Goal: Feedback & Contribution: Contribute content

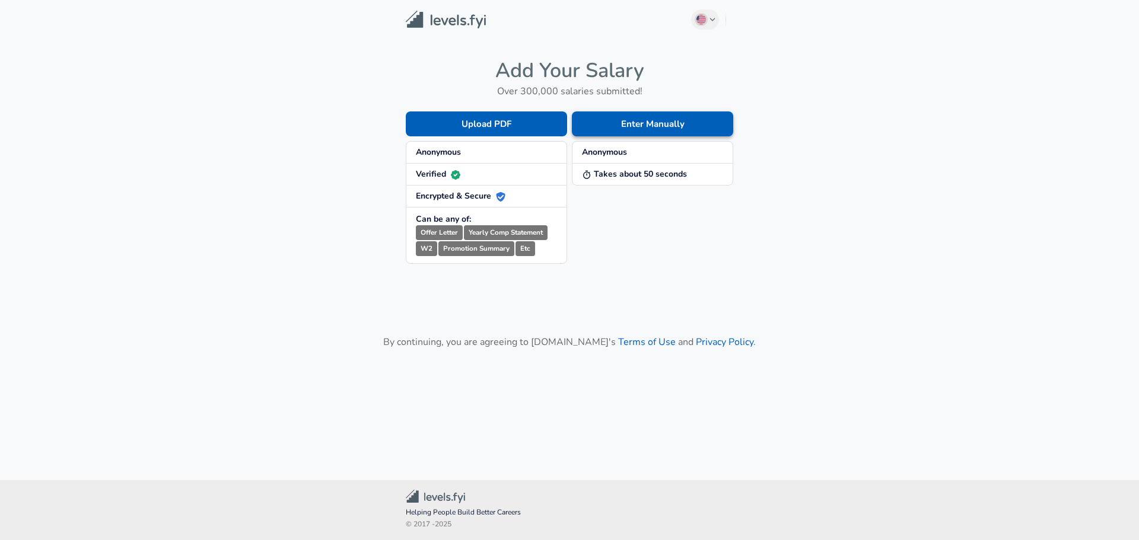
click at [610, 126] on button "Enter Manually" at bounding box center [652, 124] width 161 height 25
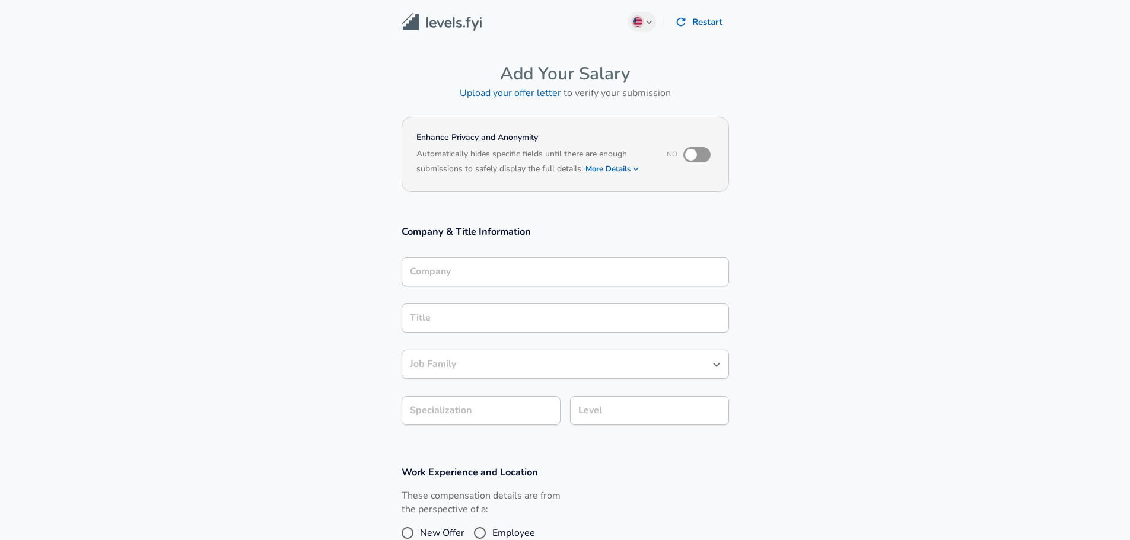
click at [509, 274] on input "Company" at bounding box center [565, 272] width 317 height 18
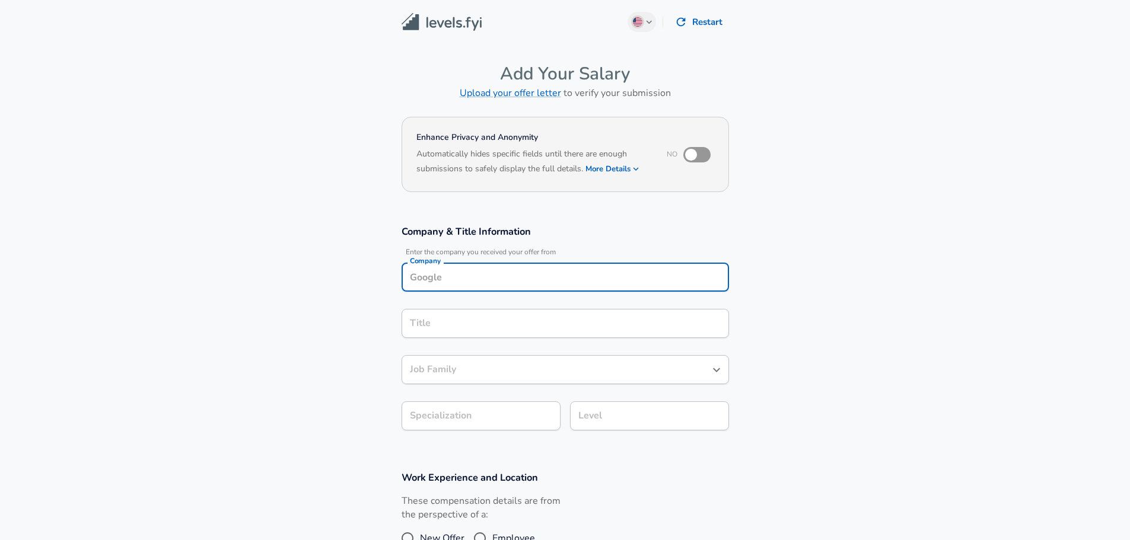
scroll to position [12, 0]
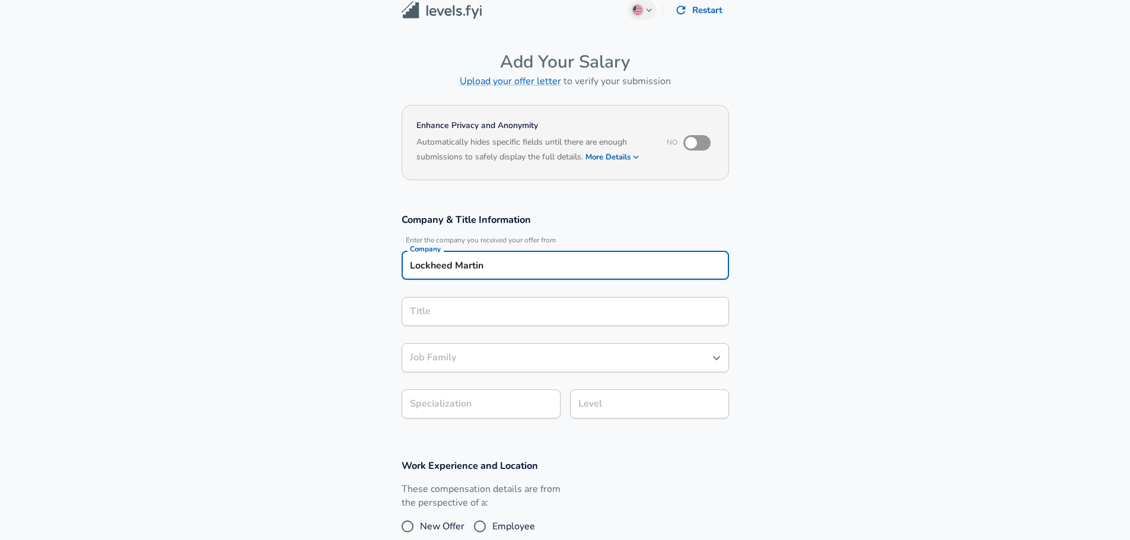
type input "Lockheed Martin"
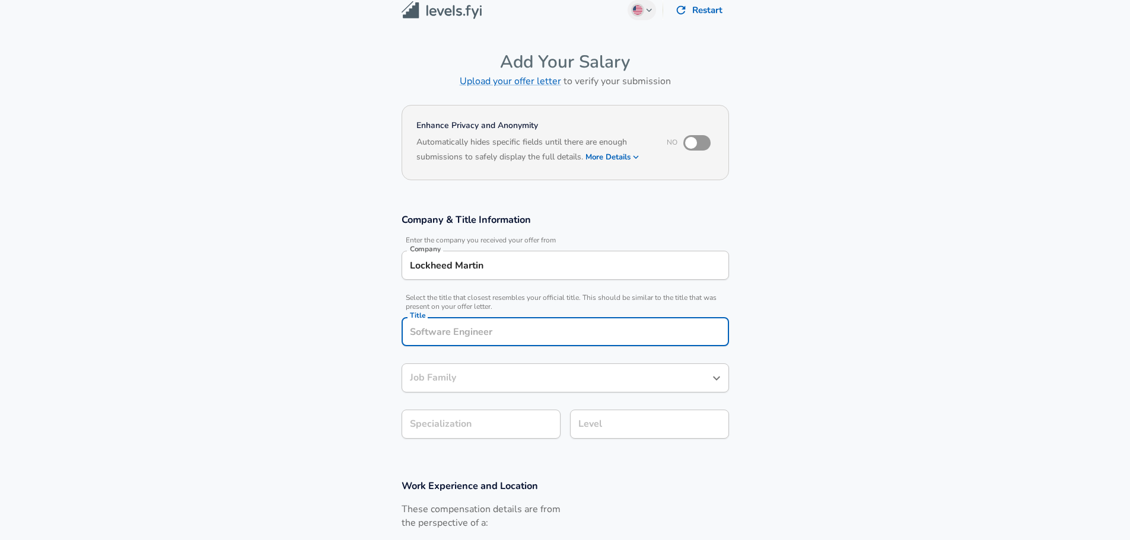
scroll to position [36, 0]
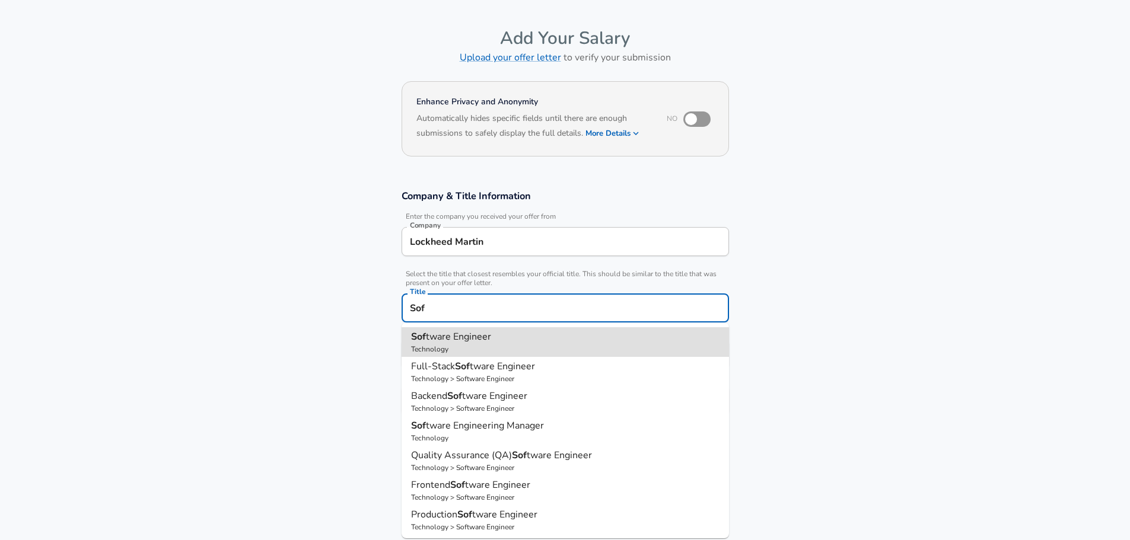
type input "Software Engineer"
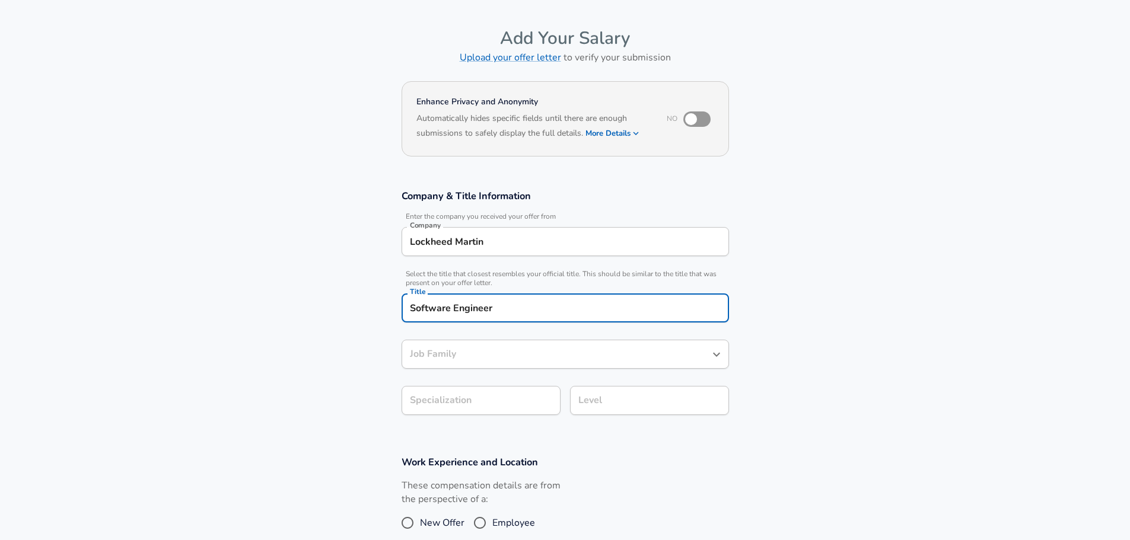
type input "Software Engineer"
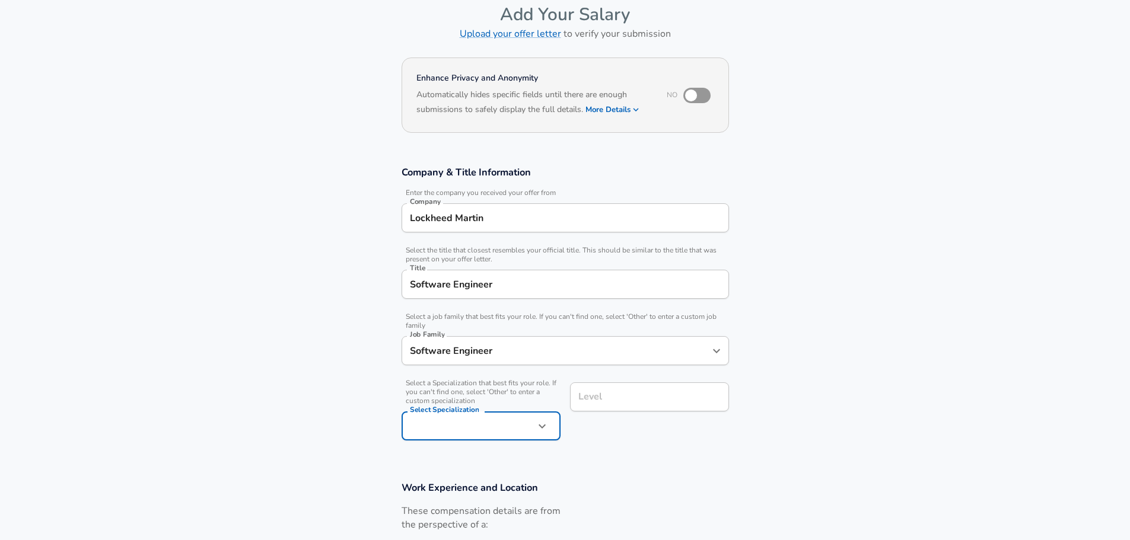
scroll to position [95, 0]
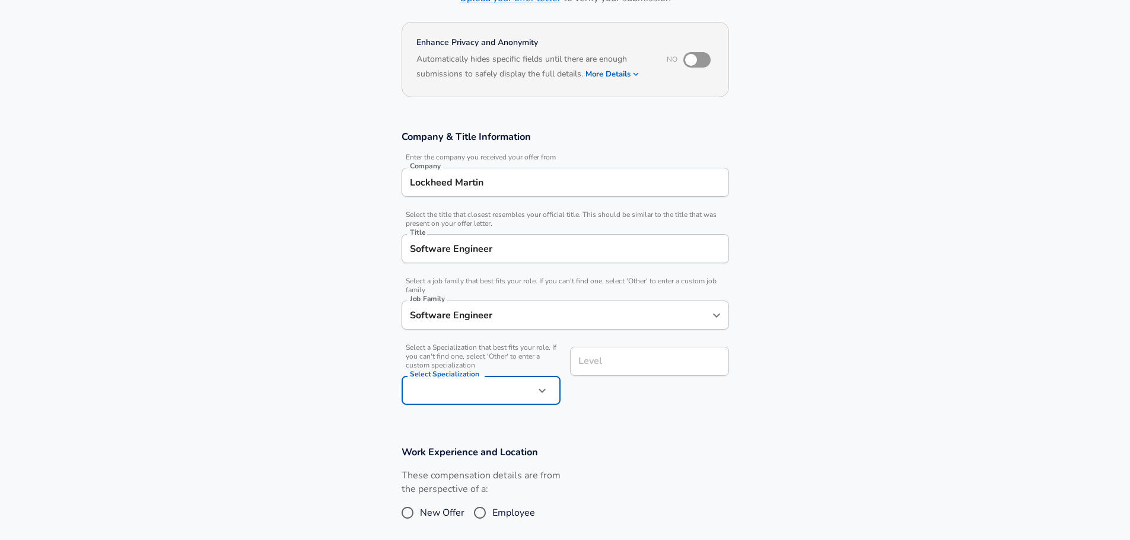
click at [620, 360] on input "Level" at bounding box center [649, 361] width 148 height 18
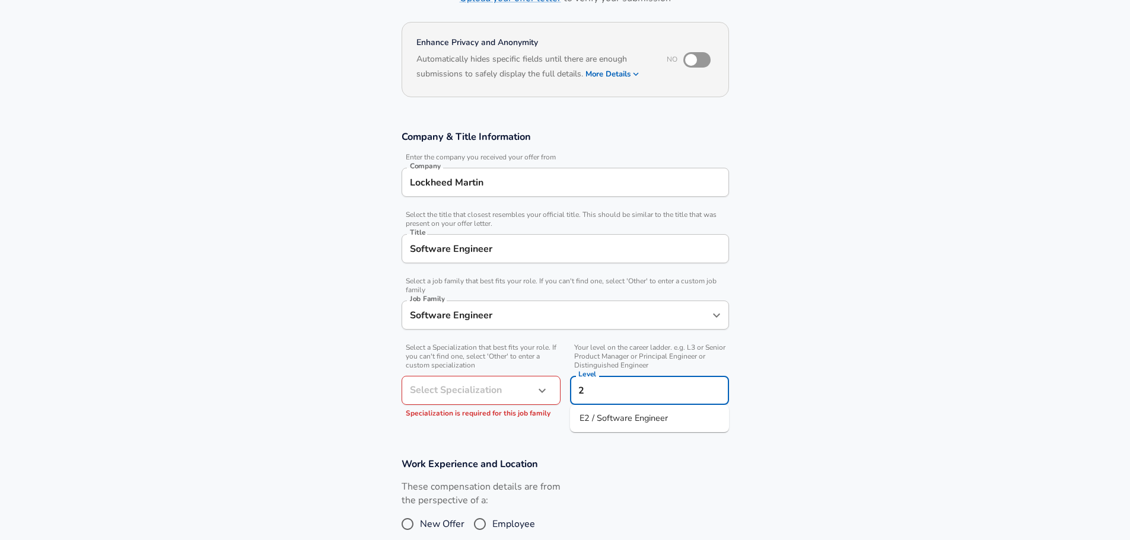
scroll to position [119, 0]
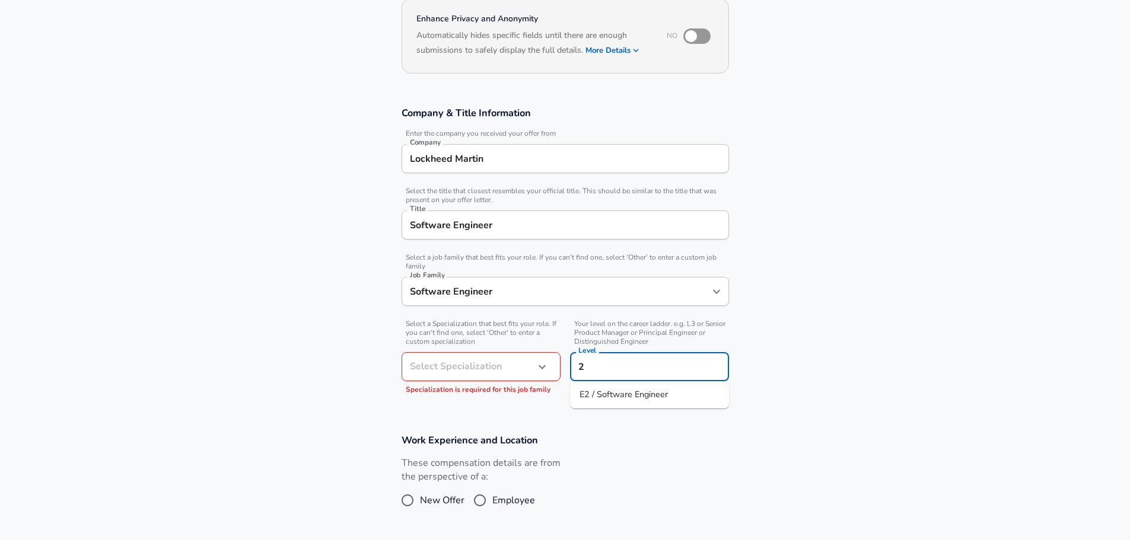
click at [599, 394] on span "E2 / Software Engineer" at bounding box center [624, 395] width 88 height 12
type input "E2 / Software Engineer"
click at [492, 373] on body "English ([GEOGRAPHIC_DATA]) Change Restart Add Your Salary Upload your offer le…" at bounding box center [565, 151] width 1130 height 540
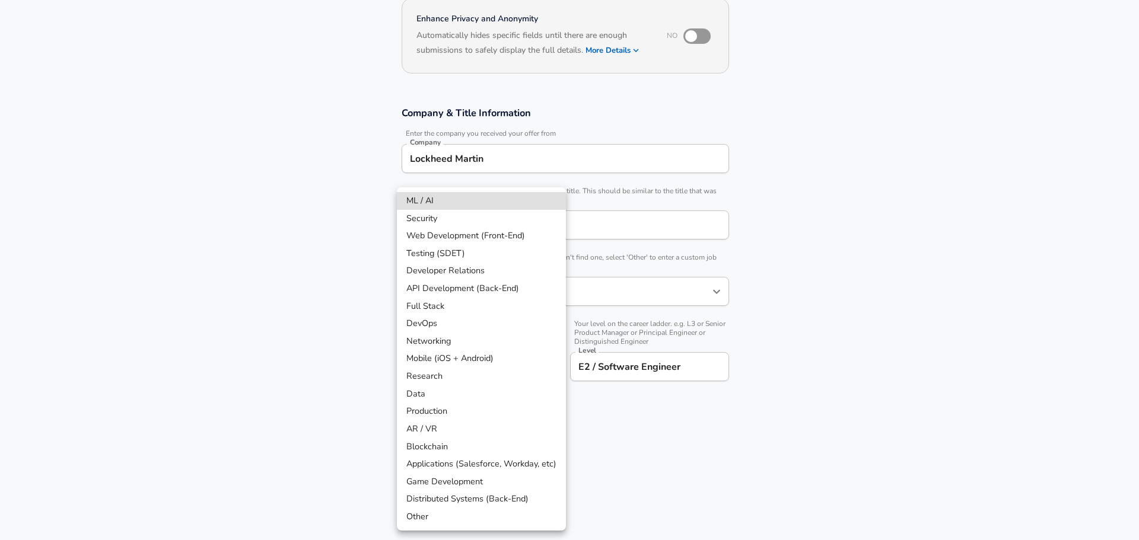
click at [450, 305] on li "Full Stack" at bounding box center [481, 307] width 169 height 18
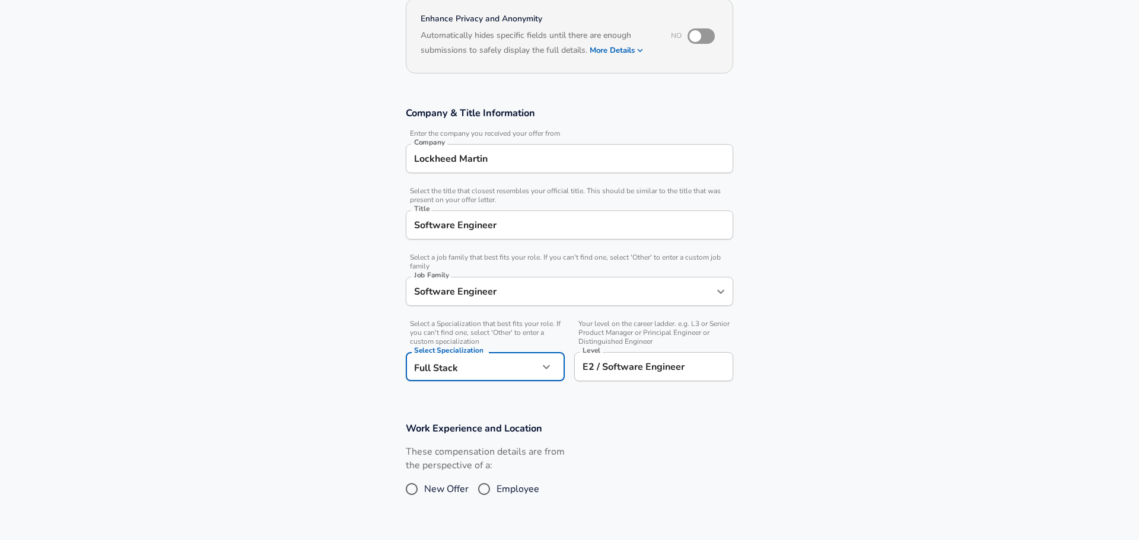
type input "Full Stack"
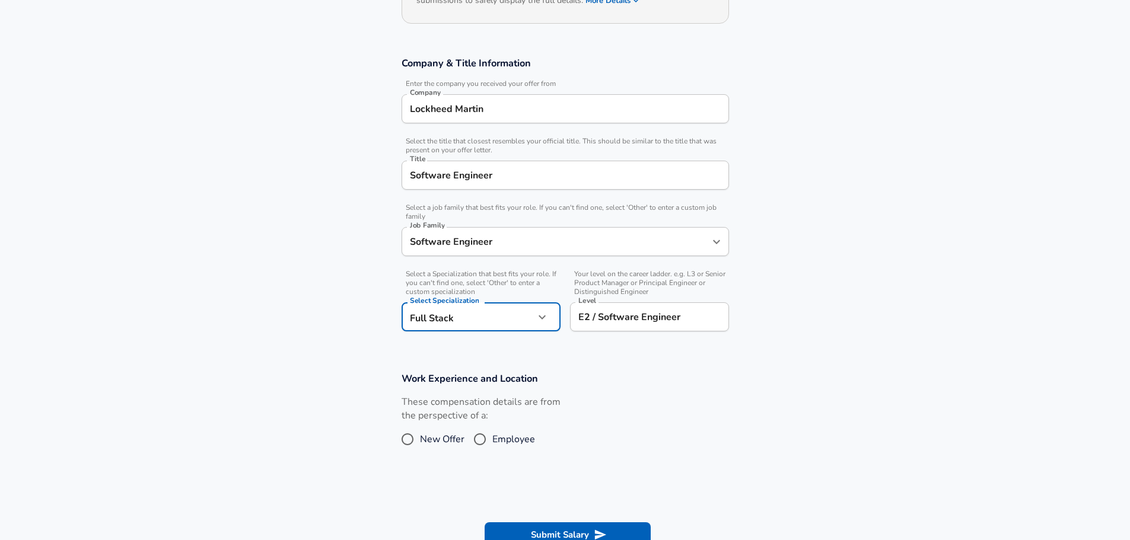
scroll to position [237, 0]
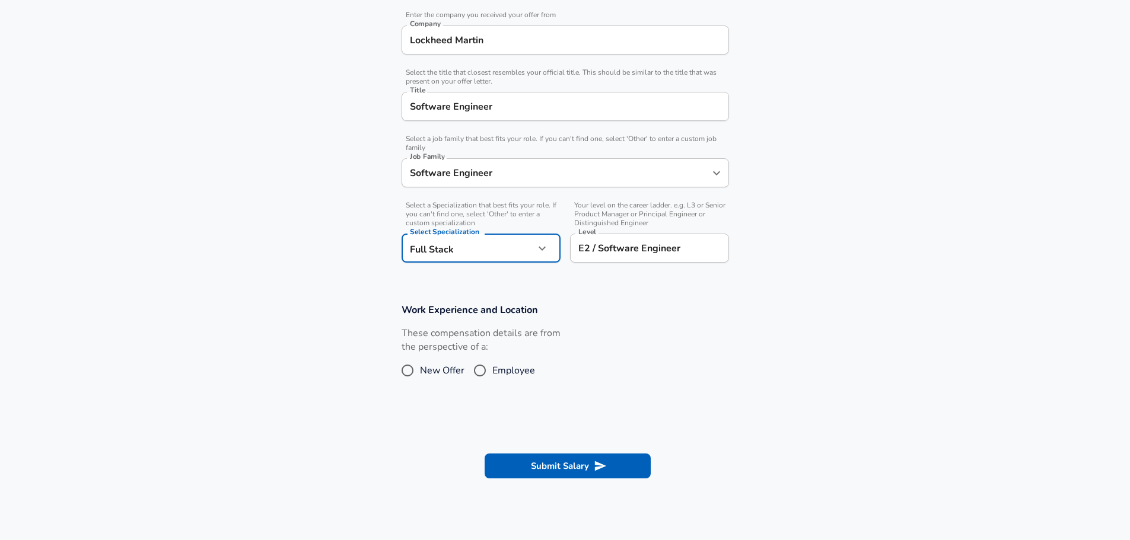
click at [620, 303] on h3 "Work Experience and Location" at bounding box center [565, 310] width 327 height 14
click at [482, 371] on input "Employee" at bounding box center [479, 370] width 25 height 19
radio input "true"
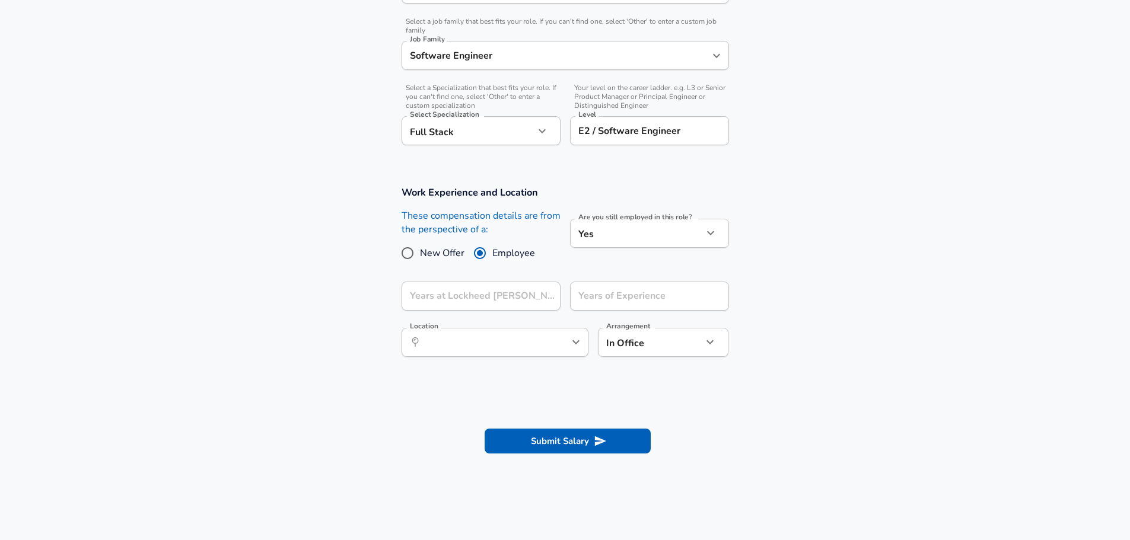
scroll to position [356, 0]
click at [431, 292] on input "Years at Lockheed [PERSON_NAME]" at bounding box center [468, 295] width 133 height 29
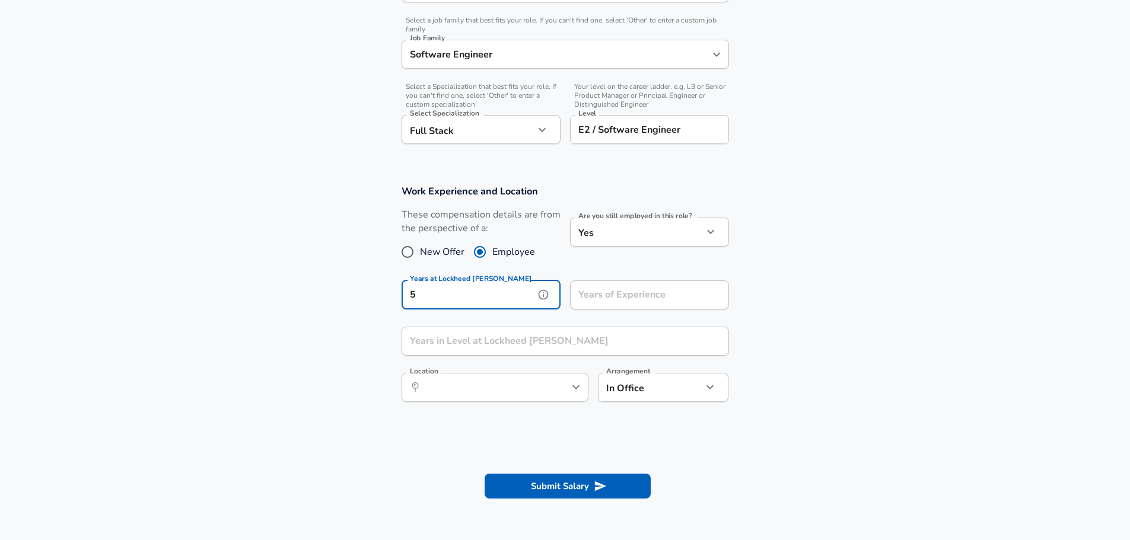
type input "5"
click at [610, 294] on input "Years of Experience" at bounding box center [636, 295] width 133 height 29
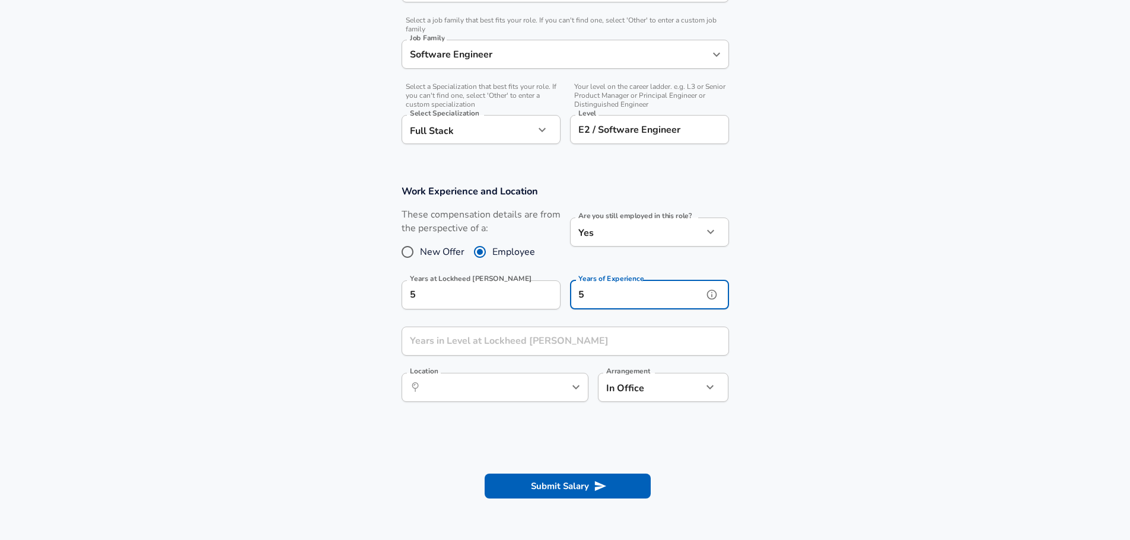
type input "5"
click at [509, 343] on input "Years in Level at Lockheed [PERSON_NAME]" at bounding box center [552, 341] width 301 height 29
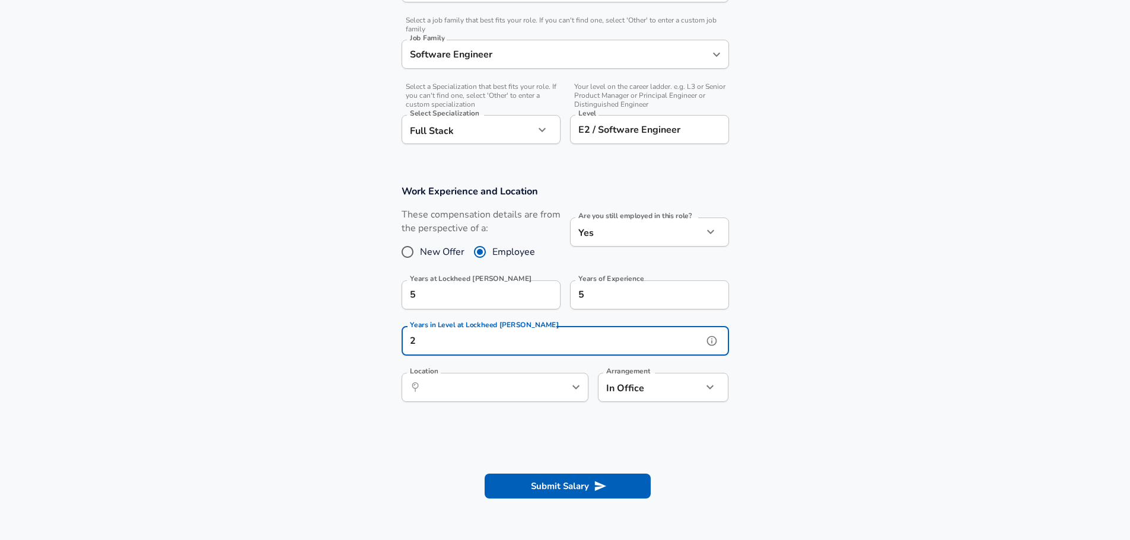
type input "2"
click at [810, 346] on section "Work Experience and Location These compensation details are from the perspectiv…" at bounding box center [565, 299] width 1130 height 257
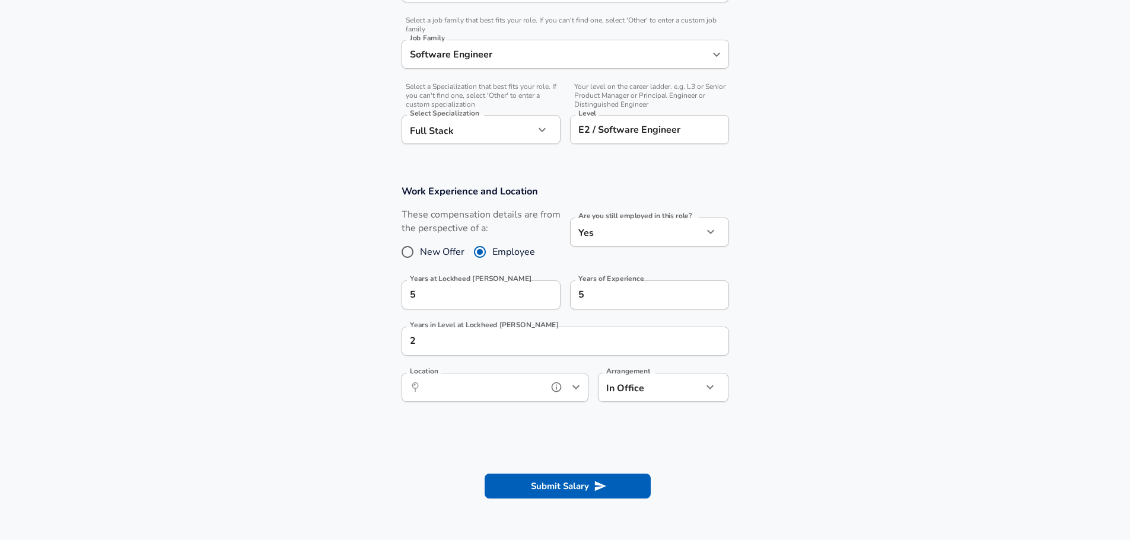
click at [482, 380] on input "Location" at bounding box center [482, 387] width 122 height 18
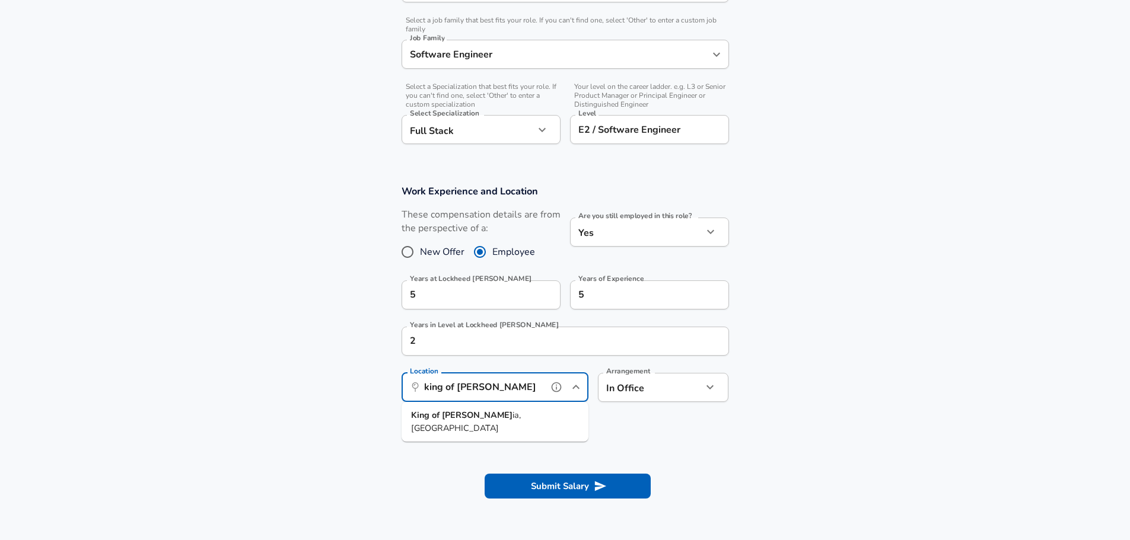
click at [476, 418] on span "ia, [GEOGRAPHIC_DATA]" at bounding box center [466, 421] width 110 height 25
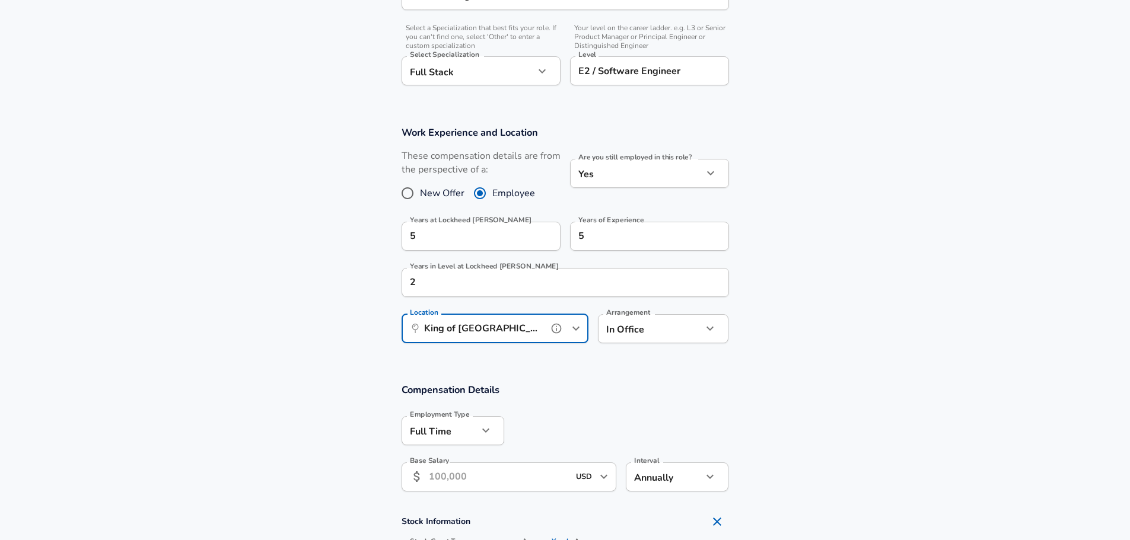
scroll to position [534, 0]
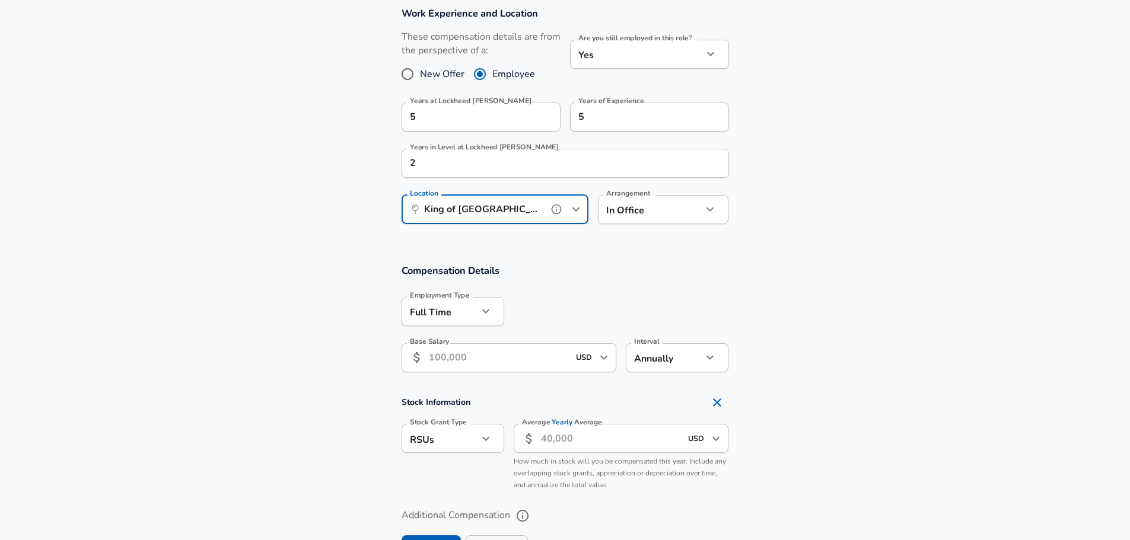
type input "King of [GEOGRAPHIC_DATA], [GEOGRAPHIC_DATA]"
click at [466, 355] on input "Base Salary" at bounding box center [499, 357] width 141 height 29
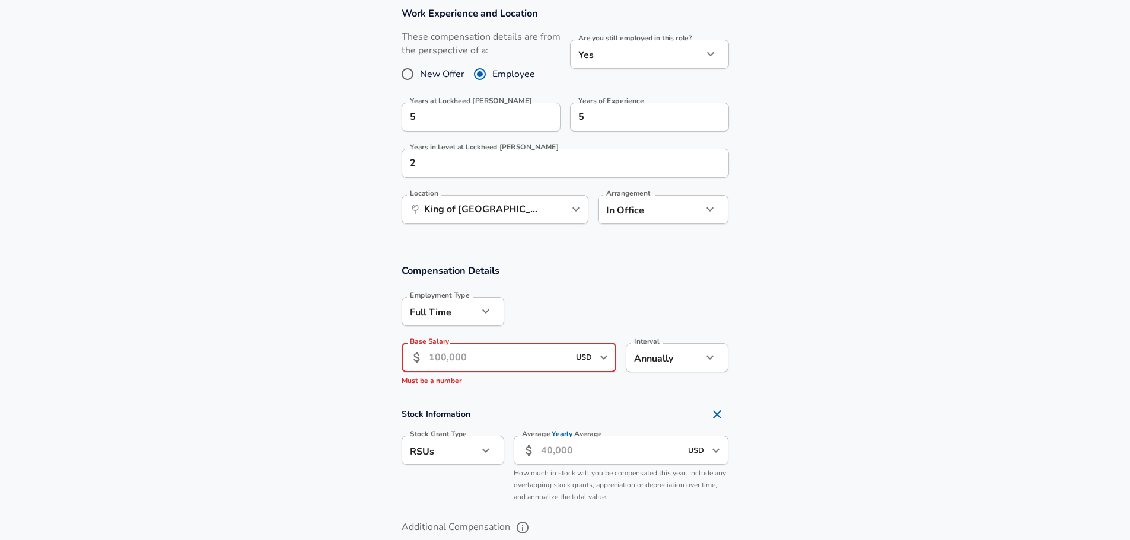
click at [466, 361] on input "Base Salary" at bounding box center [499, 357] width 141 height 29
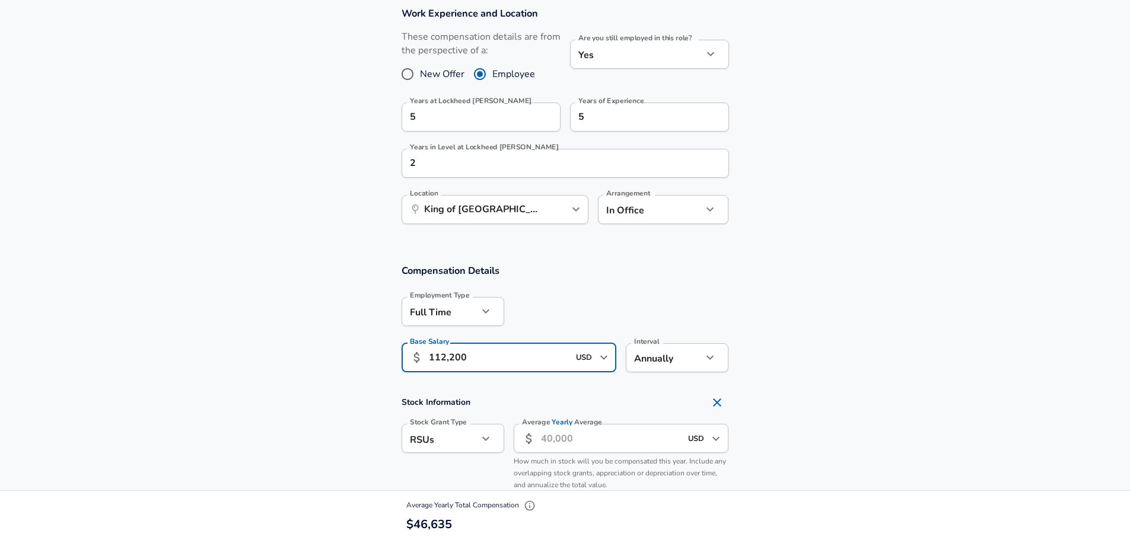
type input "112,200"
click at [816, 320] on section "Compensation Details Employment Type [DEMOGRAPHIC_DATA] full_time Employment Ty…" at bounding box center [565, 322] width 1130 height 116
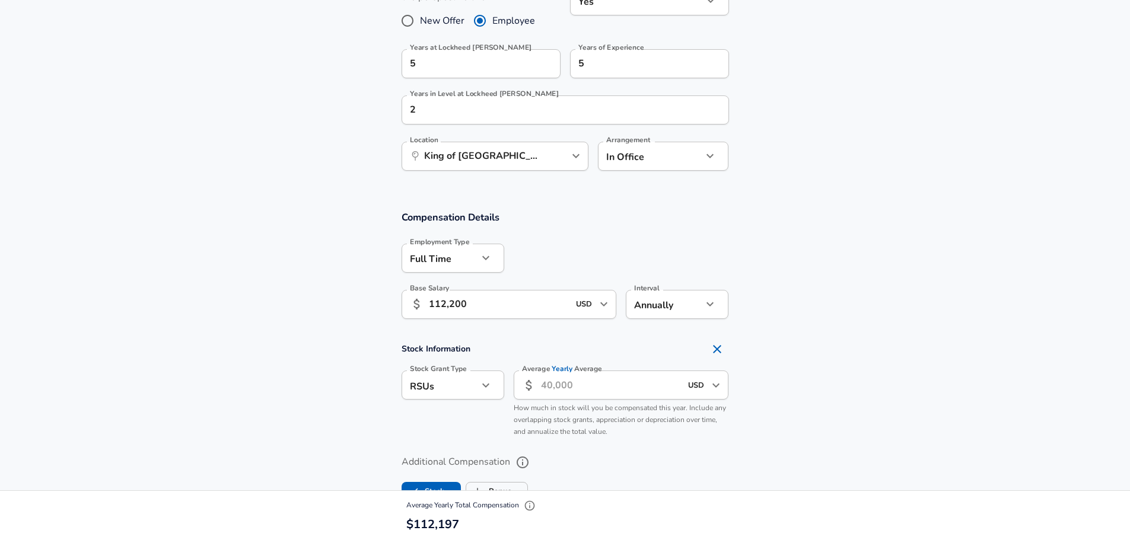
scroll to position [652, 0]
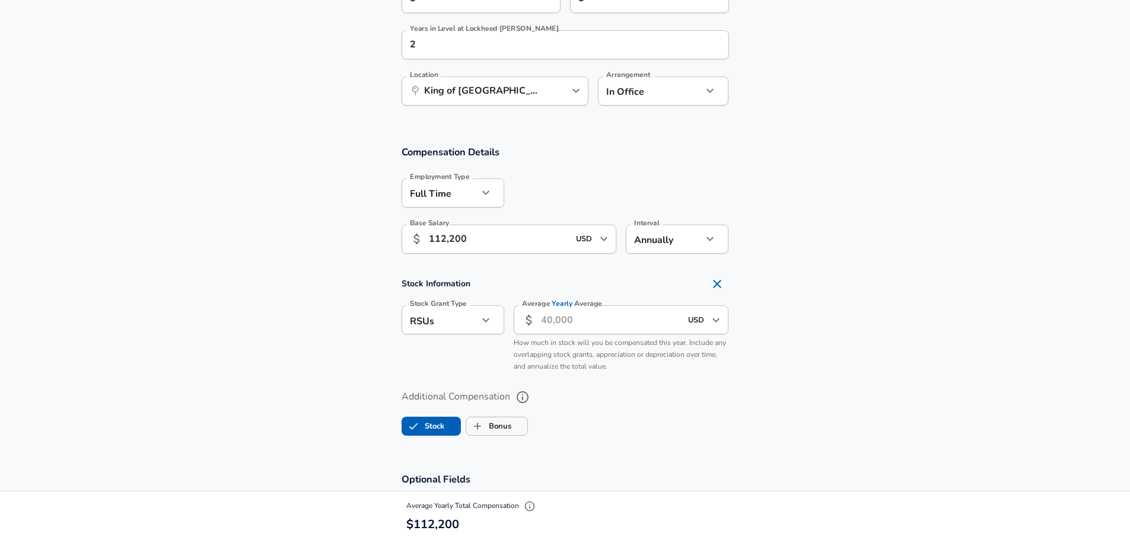
click at [613, 328] on input "Average Yearly Average" at bounding box center [611, 319] width 141 height 29
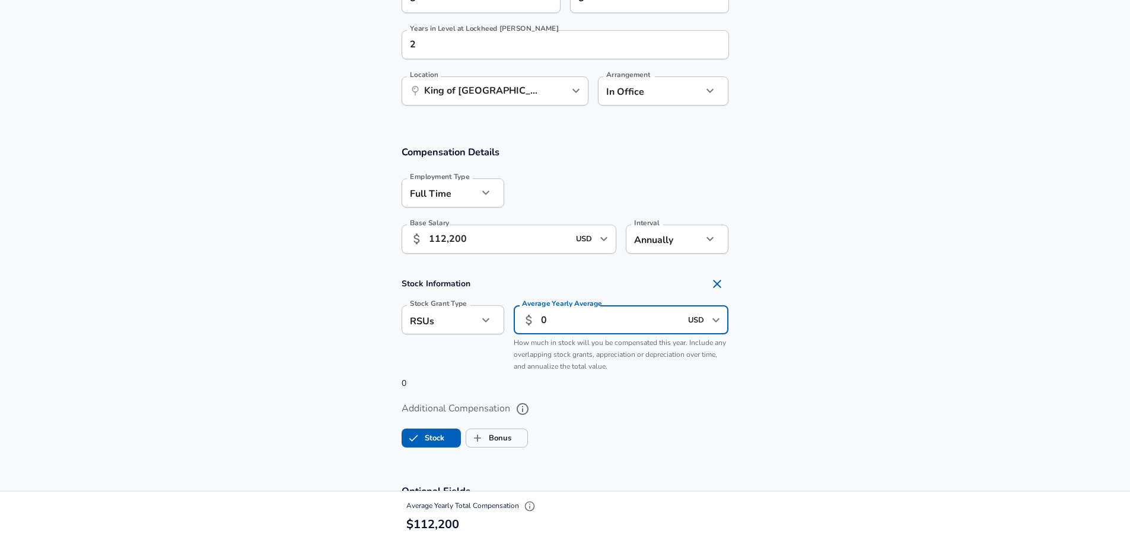
type input "0"
click at [839, 262] on section "Compensation Details Employment Type [DEMOGRAPHIC_DATA] full_time Employment Ty…" at bounding box center [565, 302] width 1130 height 340
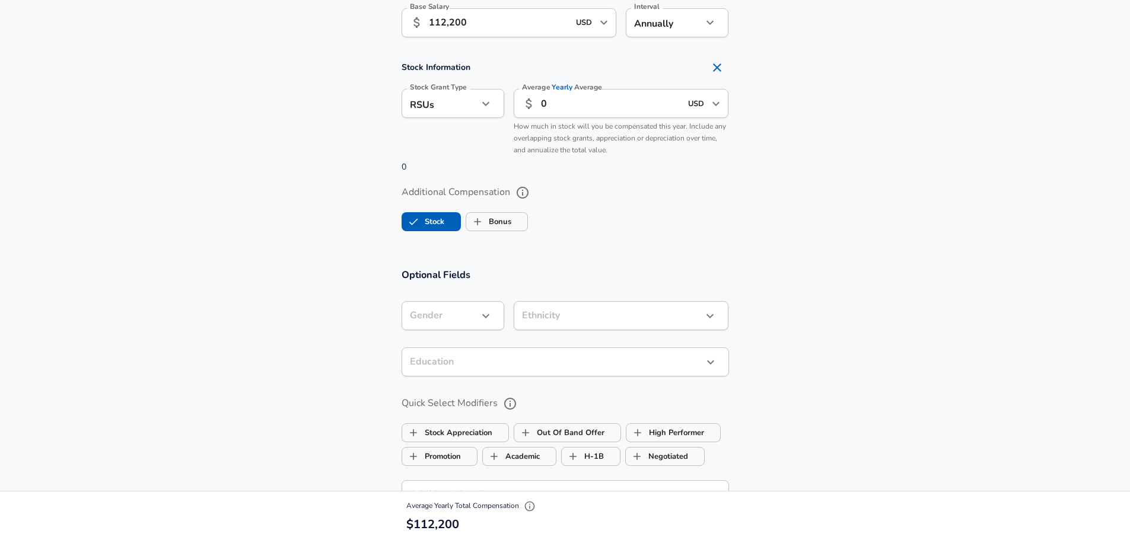
scroll to position [890, 0]
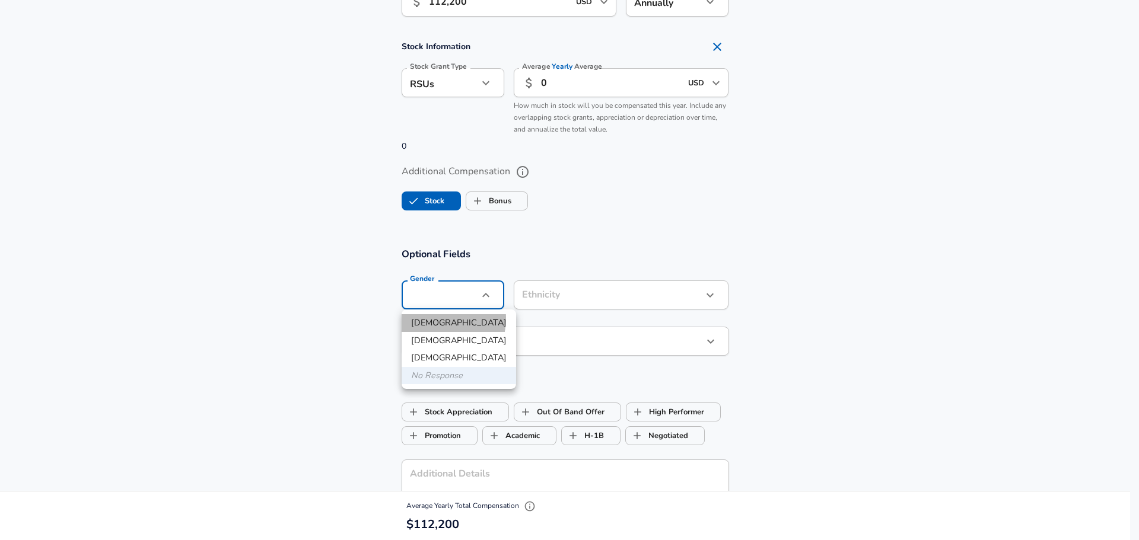
click at [429, 319] on li "[DEMOGRAPHIC_DATA]" at bounding box center [459, 323] width 114 height 18
click at [556, 301] on div at bounding box center [569, 270] width 1139 height 540
type input "[DEMOGRAPHIC_DATA]"
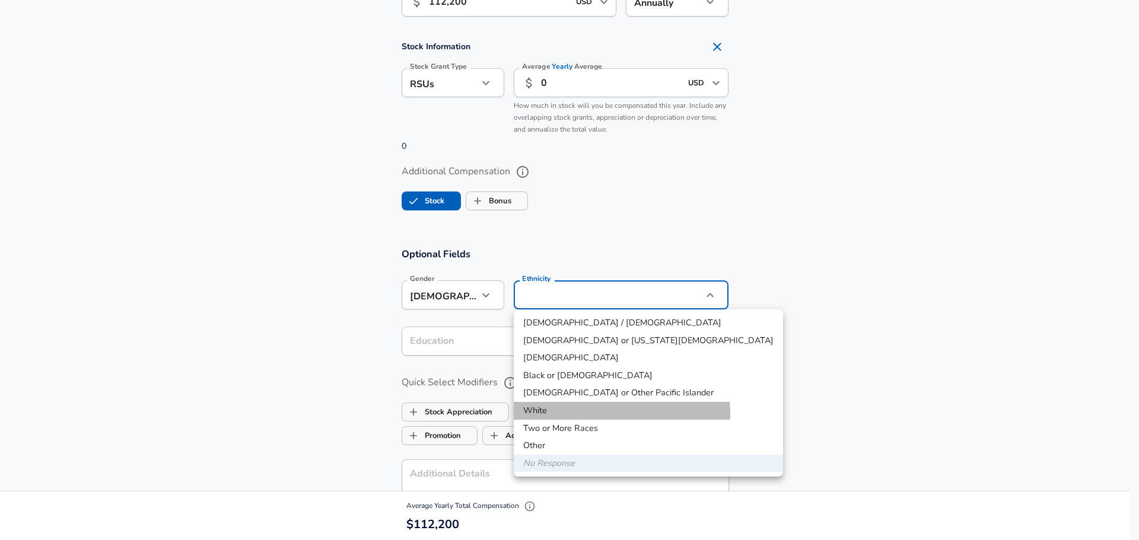
click at [549, 416] on li "White" at bounding box center [648, 411] width 269 height 18
type input "White"
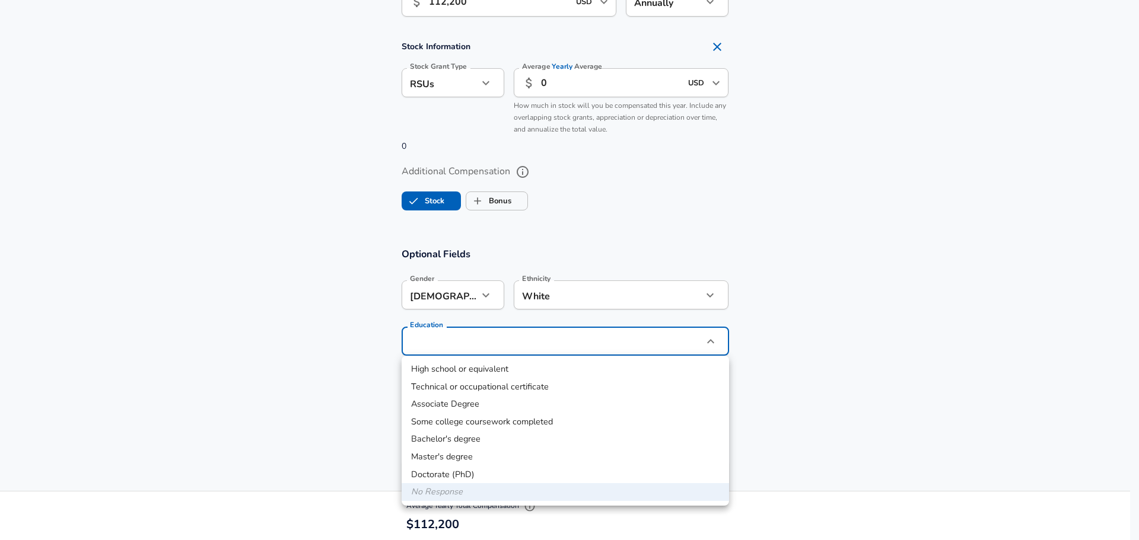
click at [515, 446] on li "Bachelor's degree" at bounding box center [565, 440] width 327 height 18
type input "Bachelors degree"
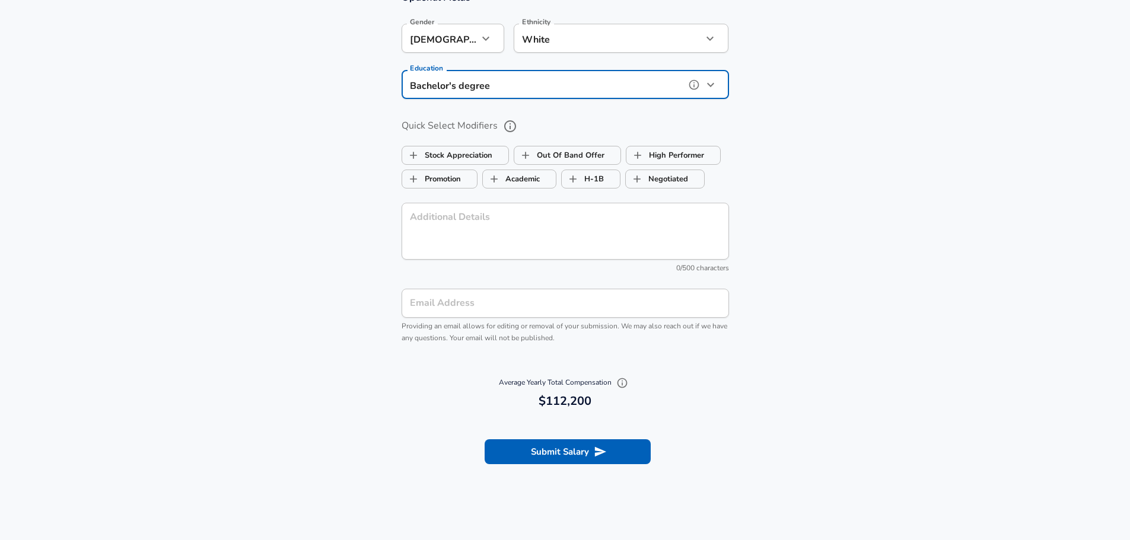
scroll to position [1068, 0]
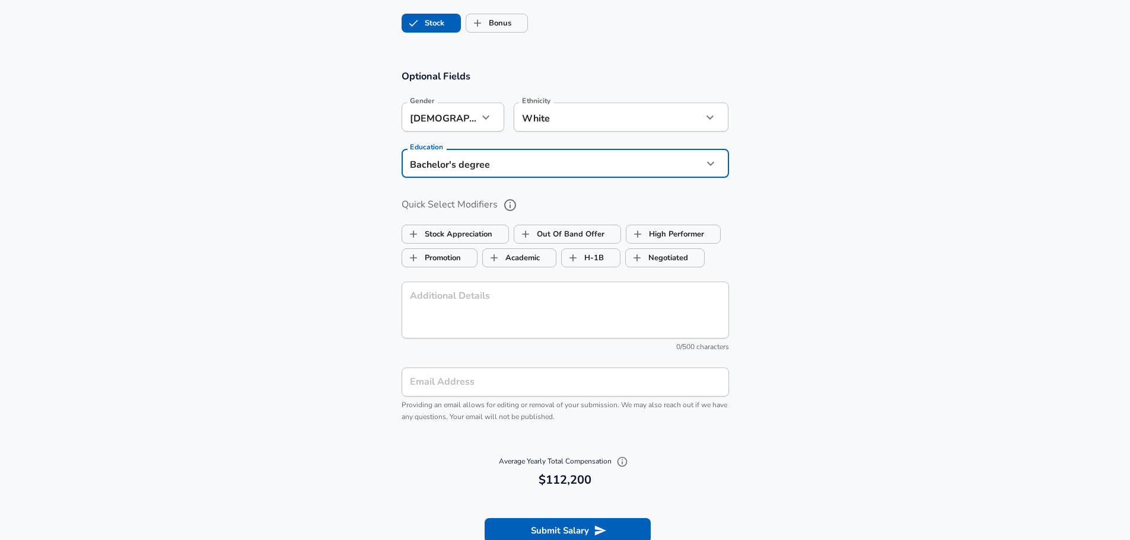
click at [841, 196] on section "Optional Fields Gender [DEMOGRAPHIC_DATA] [DEMOGRAPHIC_DATA] Gender Ethnicity W…" at bounding box center [565, 251] width 1130 height 391
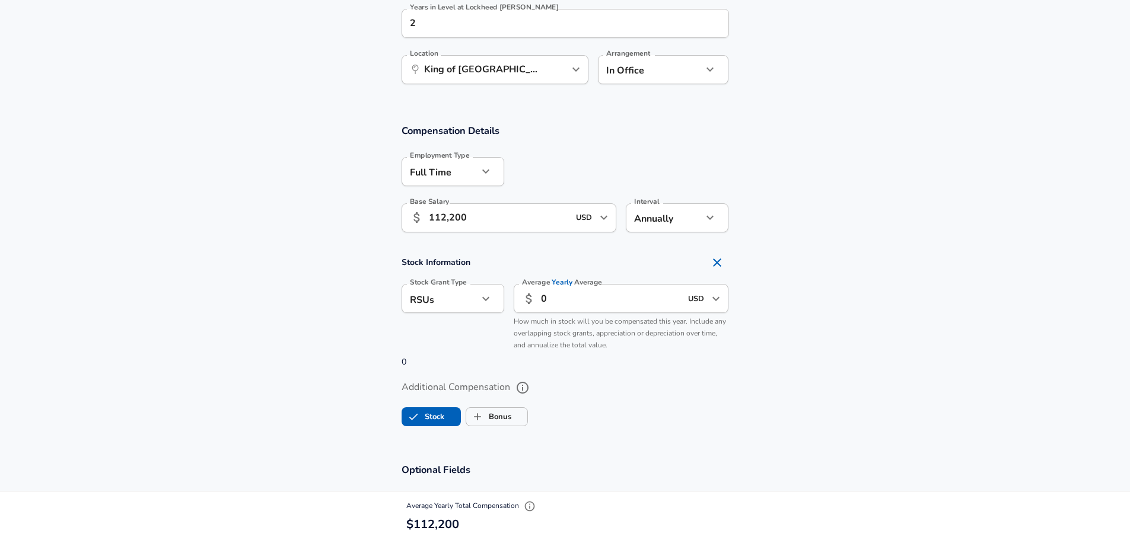
scroll to position [652, 0]
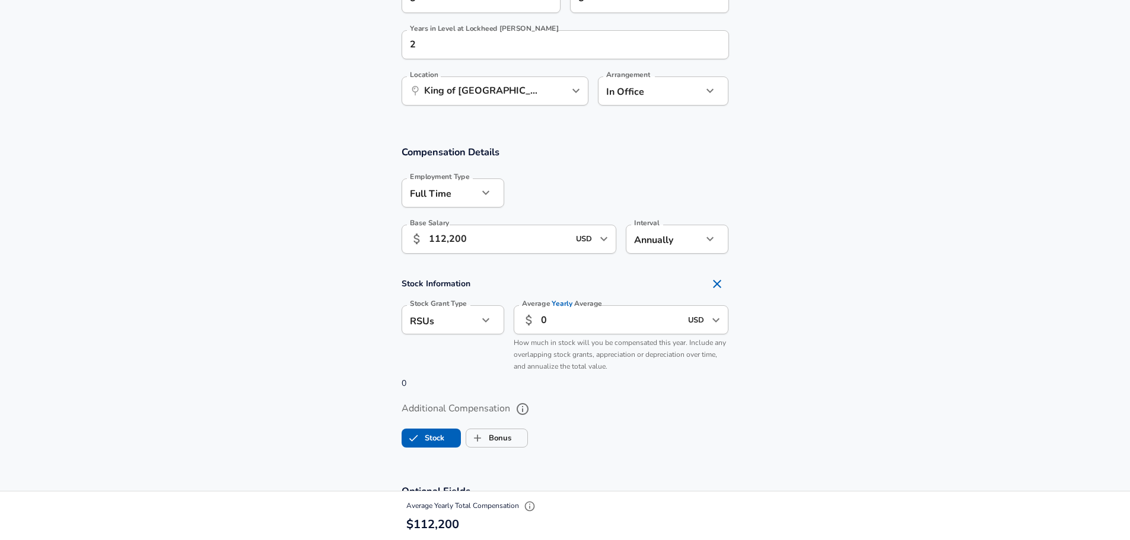
drag, startPoint x: 484, startPoint y: 441, endPoint x: 801, endPoint y: 259, distance: 365.4
click at [484, 440] on input "Bonus" at bounding box center [477, 438] width 23 height 23
checkbox input "true"
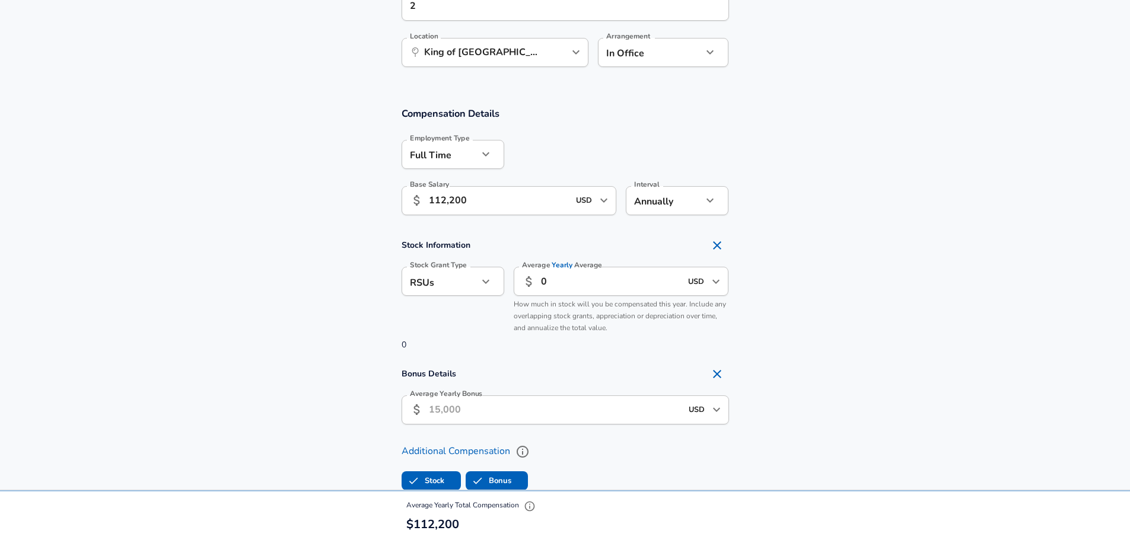
scroll to position [712, 0]
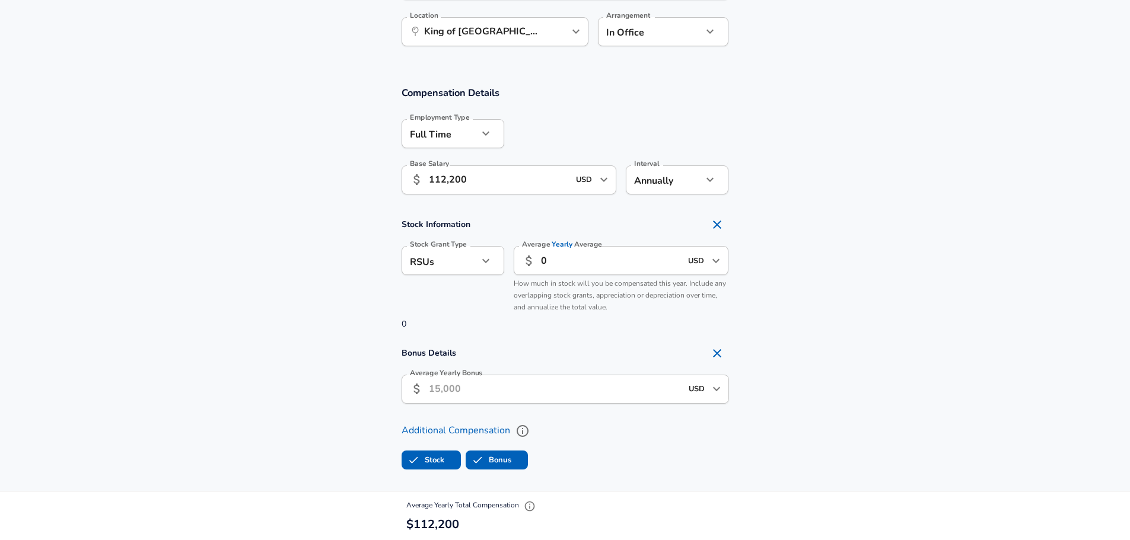
click at [610, 381] on input "Average Yearly Bonus" at bounding box center [555, 389] width 253 height 29
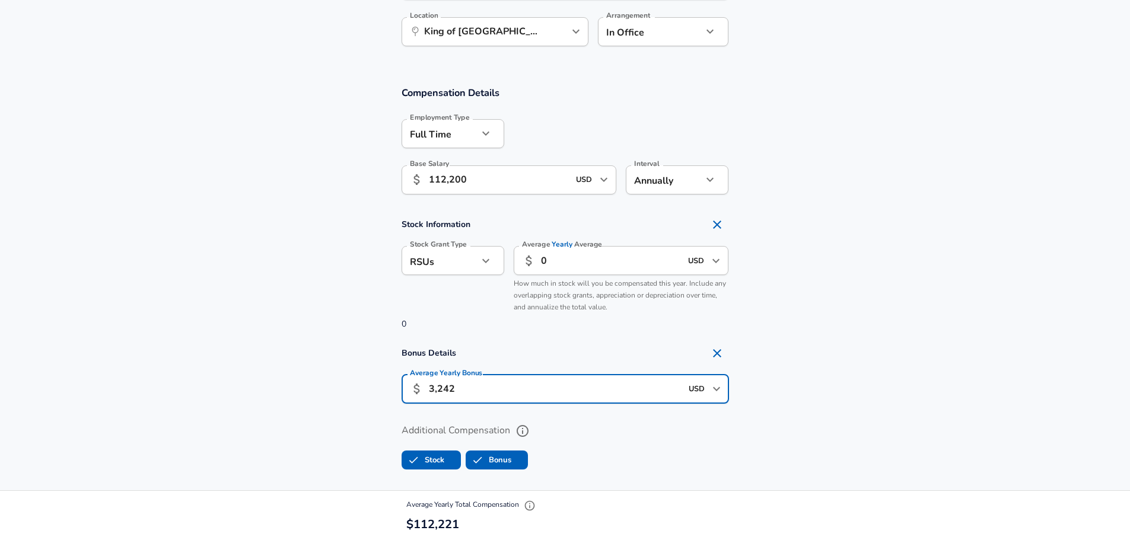
click at [870, 306] on section "Stock Information Stock Grant Type RSUs stock Stock Grant Type Average Yearly A…" at bounding box center [565, 271] width 1130 height 117
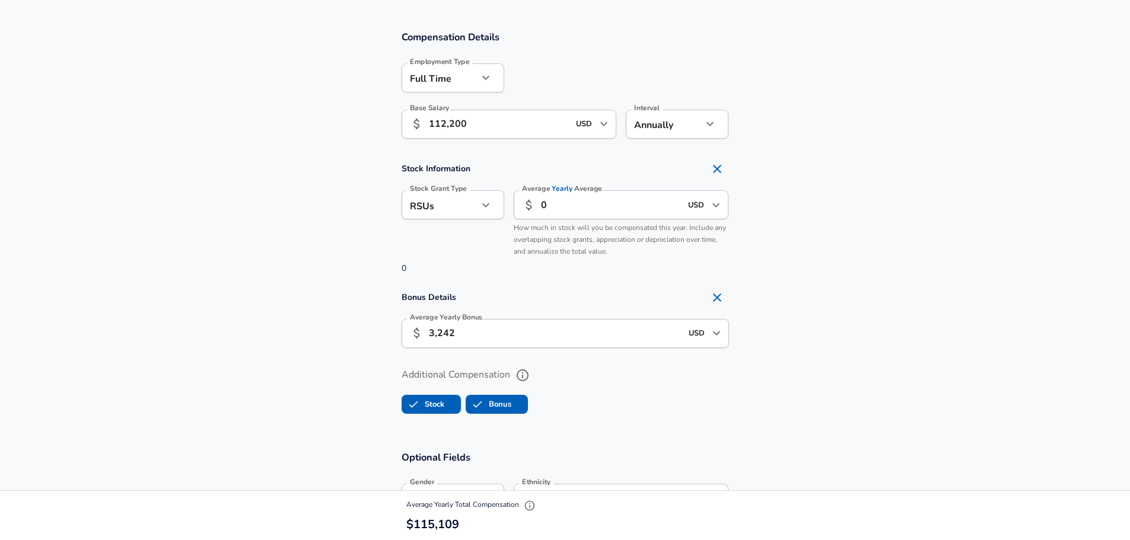
scroll to position [830, 0]
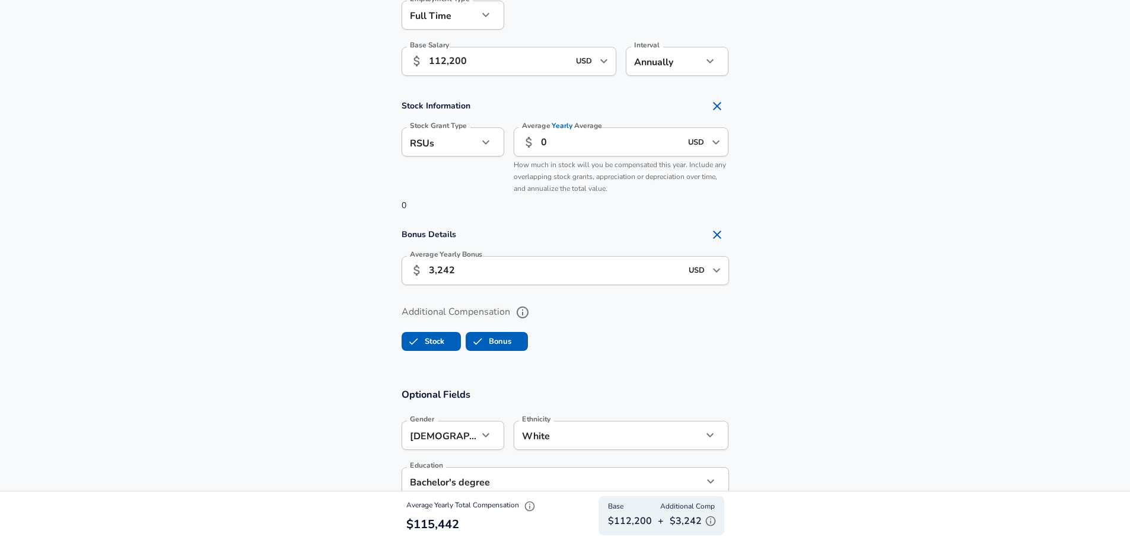
click at [820, 180] on section "Stock Information Stock Grant Type RSUs stock Stock Grant Type Average Yearly A…" at bounding box center [565, 152] width 1130 height 117
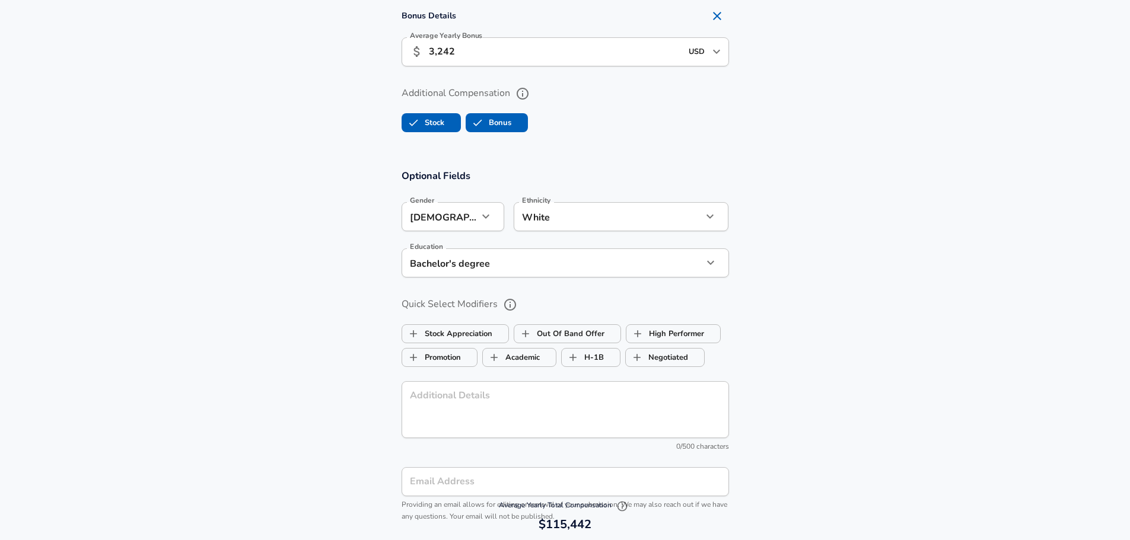
scroll to position [1127, 0]
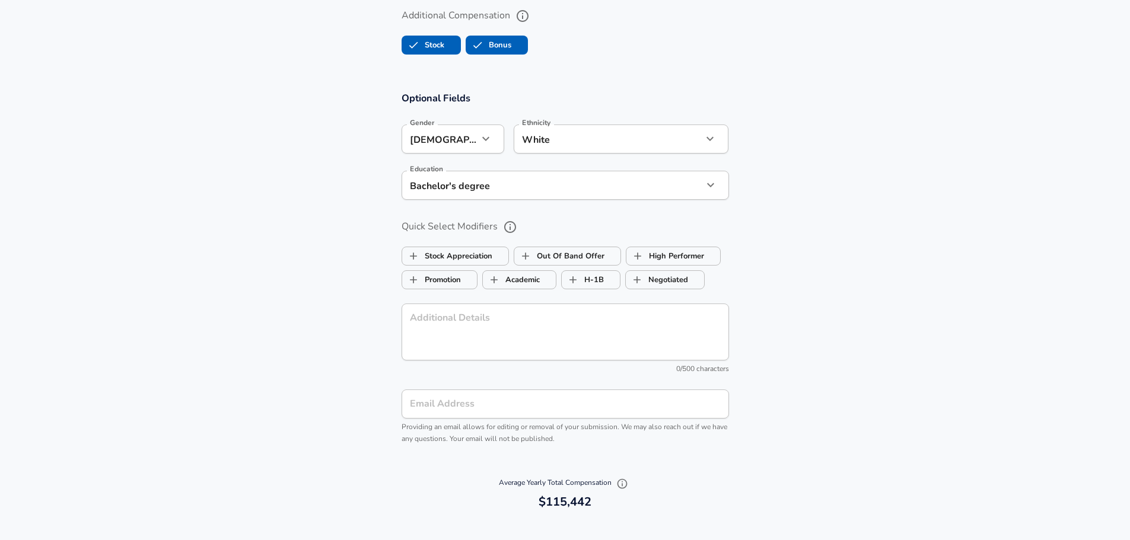
click at [827, 177] on section "Optional Fields Gender [DEMOGRAPHIC_DATA] [DEMOGRAPHIC_DATA] Gender Ethnicity W…" at bounding box center [565, 273] width 1130 height 391
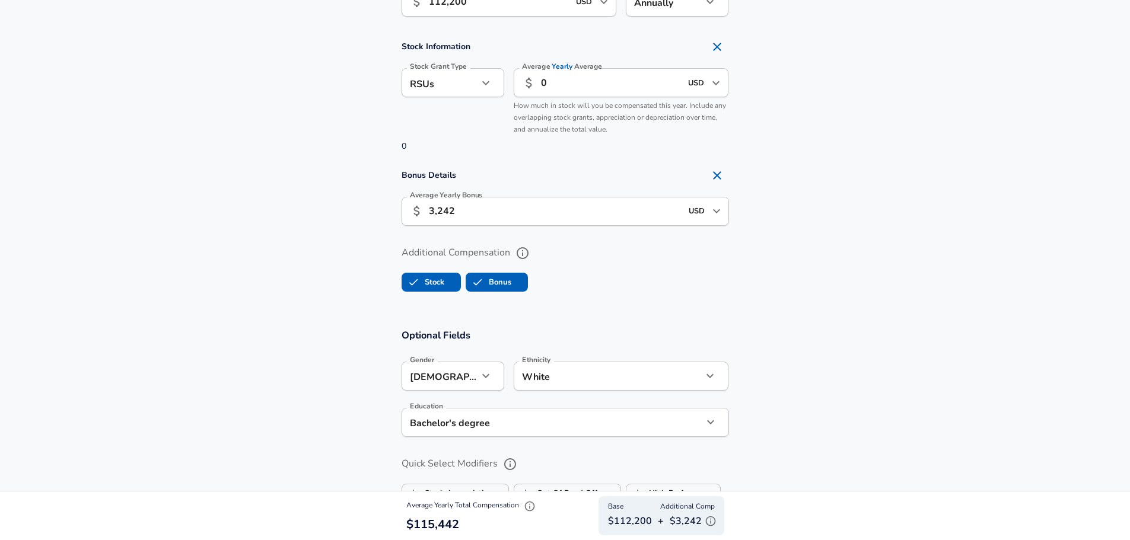
click at [385, 206] on section "Bonus Details Average Yearly Bonus ​ 3,242 USD ​ Average Yearly Bonus" at bounding box center [565, 199] width 1130 height 70
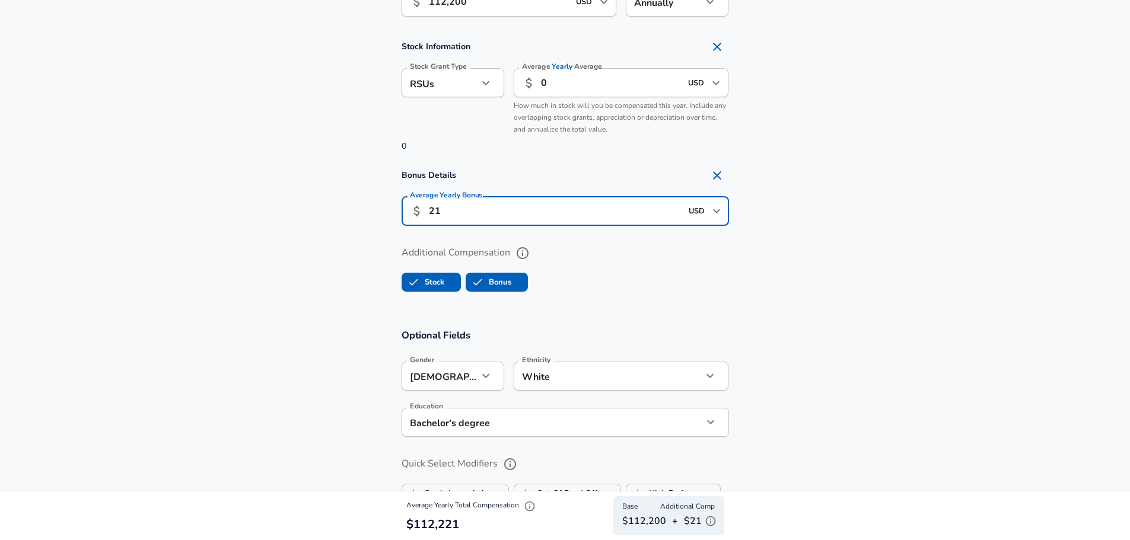
drag, startPoint x: 467, startPoint y: 207, endPoint x: 361, endPoint y: 214, distance: 107.0
click at [392, 211] on div "Bonus Details Average Yearly Bonus ​ 21 USD ​ Average Yearly Bonus" at bounding box center [565, 199] width 356 height 70
click at [727, 220] on div "USD ​" at bounding box center [705, 212] width 47 height 26
type input "3,242"
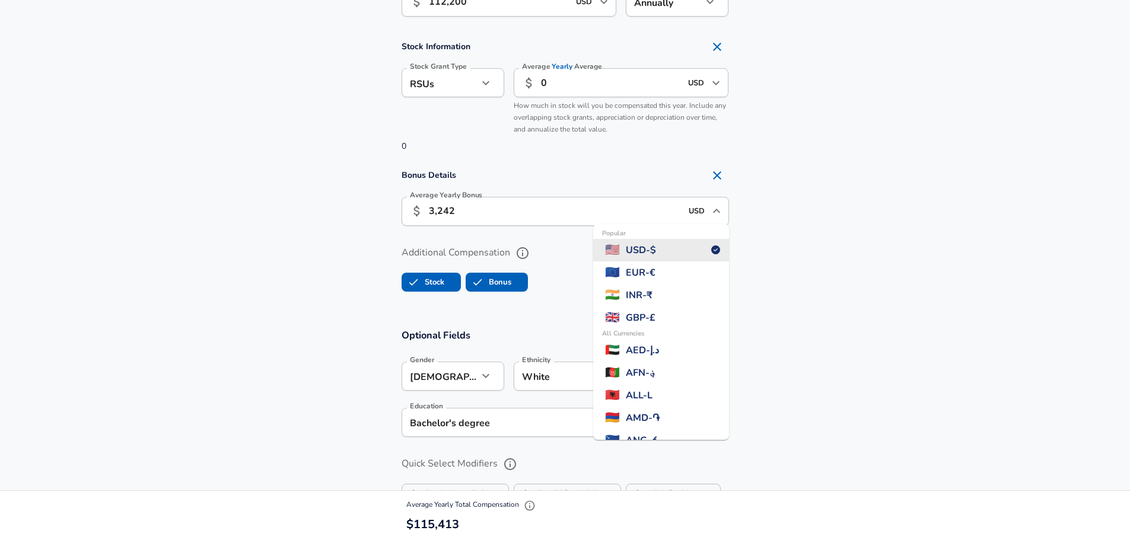
click at [832, 175] on section "Bonus Details Average Yearly Bonus ​ 3,242 USD ​ Popular 🇺🇸 USD - $ 🇪🇺 EUR - € …" at bounding box center [565, 199] width 1130 height 70
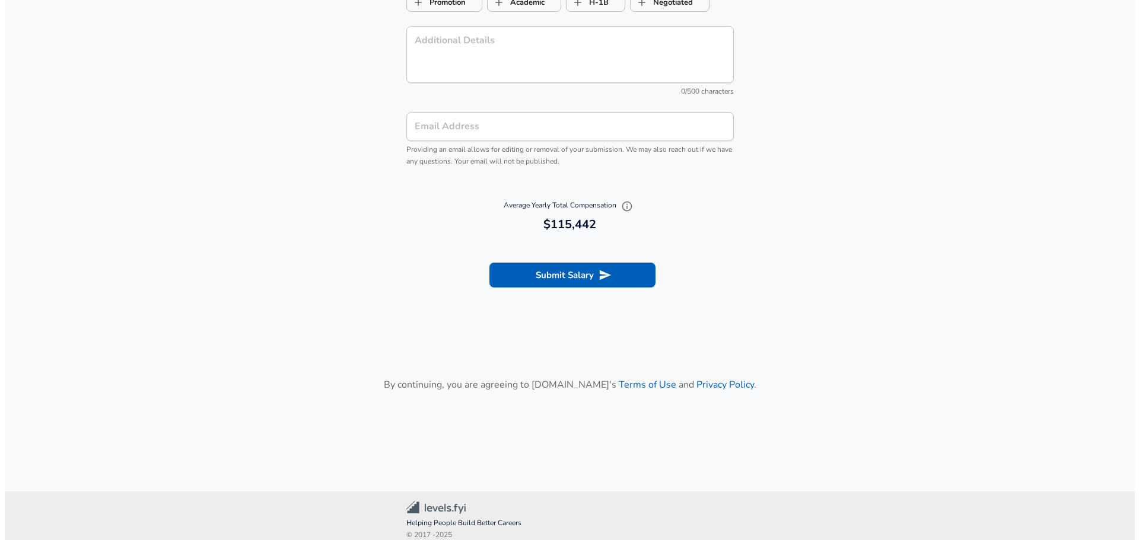
scroll to position [1415, 0]
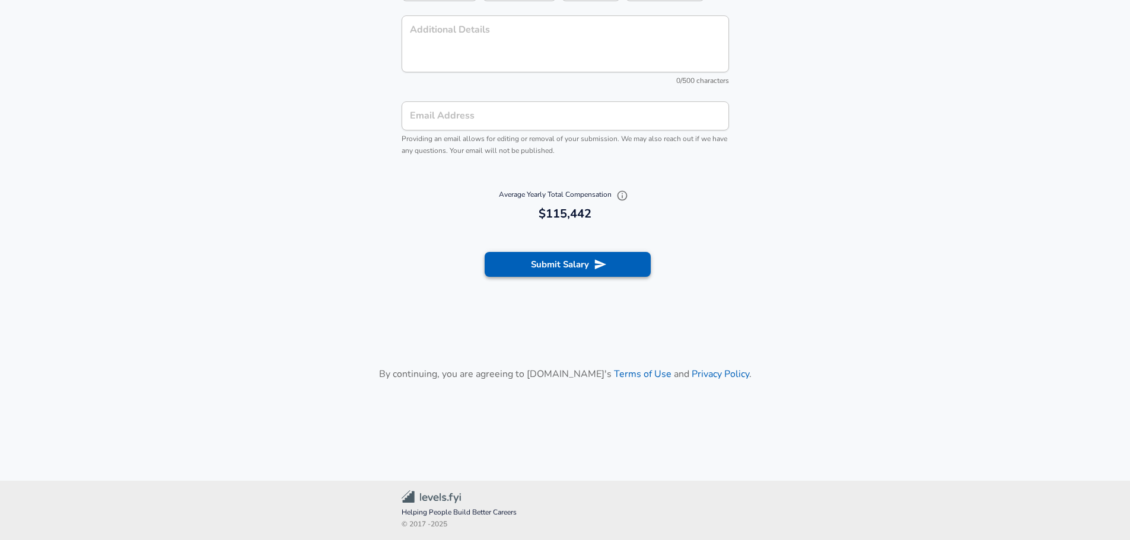
click at [537, 266] on button "Submit Salary" at bounding box center [568, 264] width 166 height 25
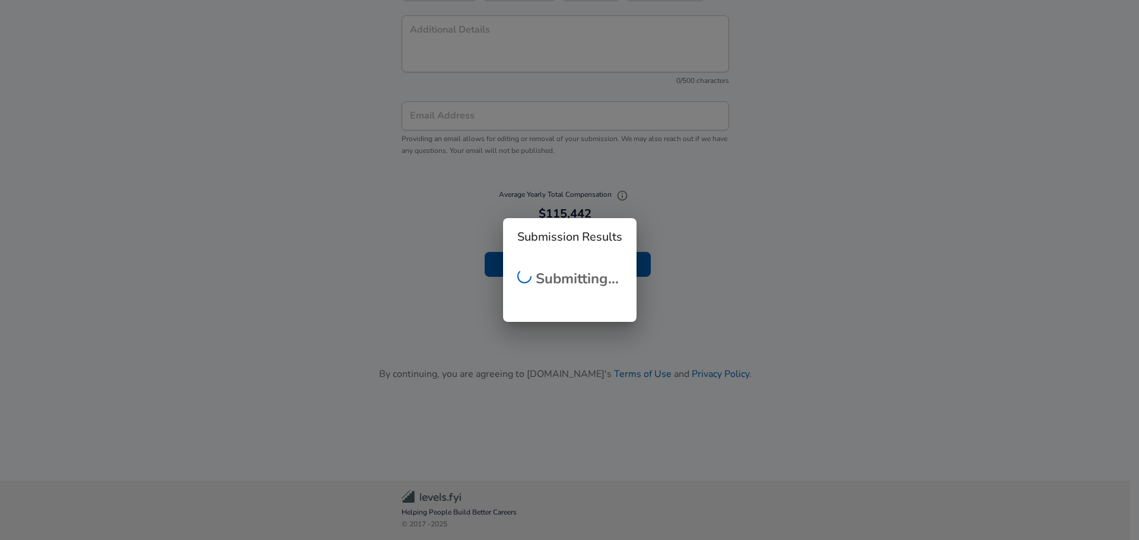
scroll to position [364, 0]
